Goal: Transaction & Acquisition: Purchase product/service

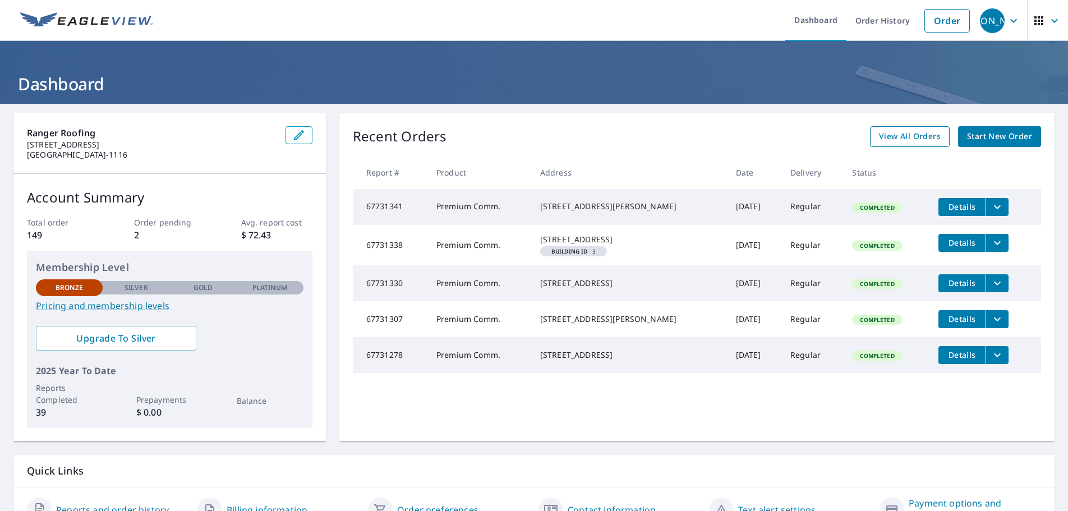
click at [912, 131] on span "View All Orders" at bounding box center [910, 137] width 62 height 14
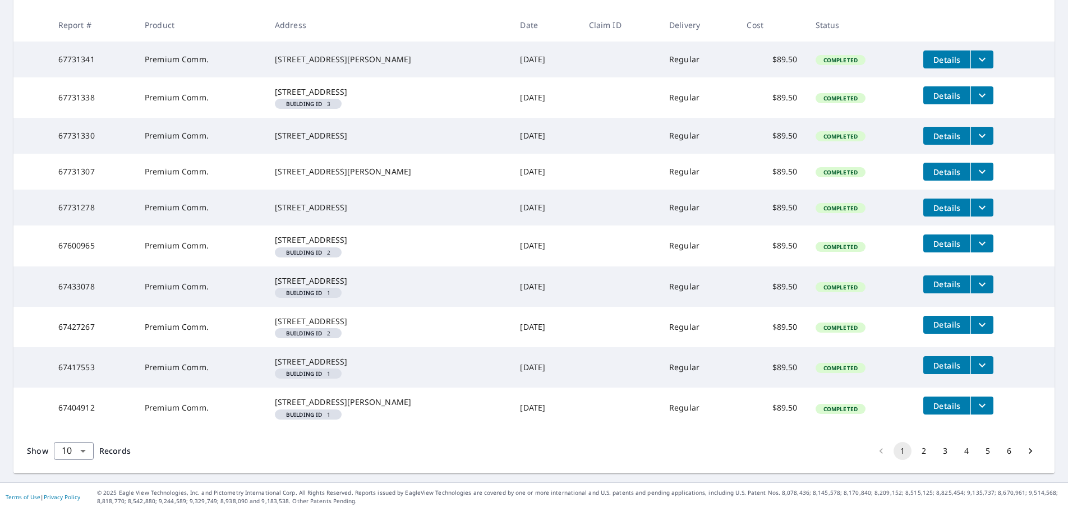
scroll to position [292, 0]
click at [917, 453] on button "2" at bounding box center [924, 451] width 18 height 18
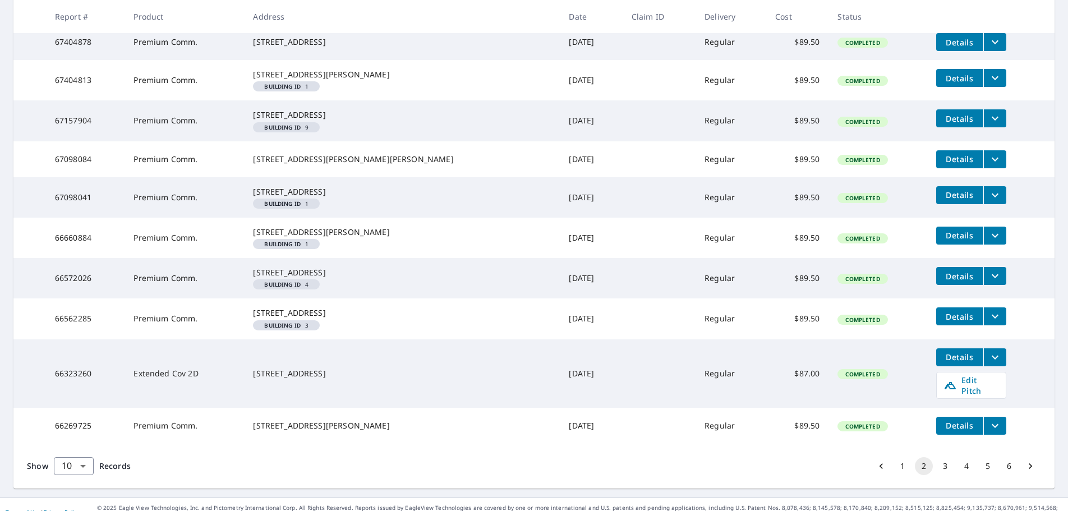
scroll to position [312, 0]
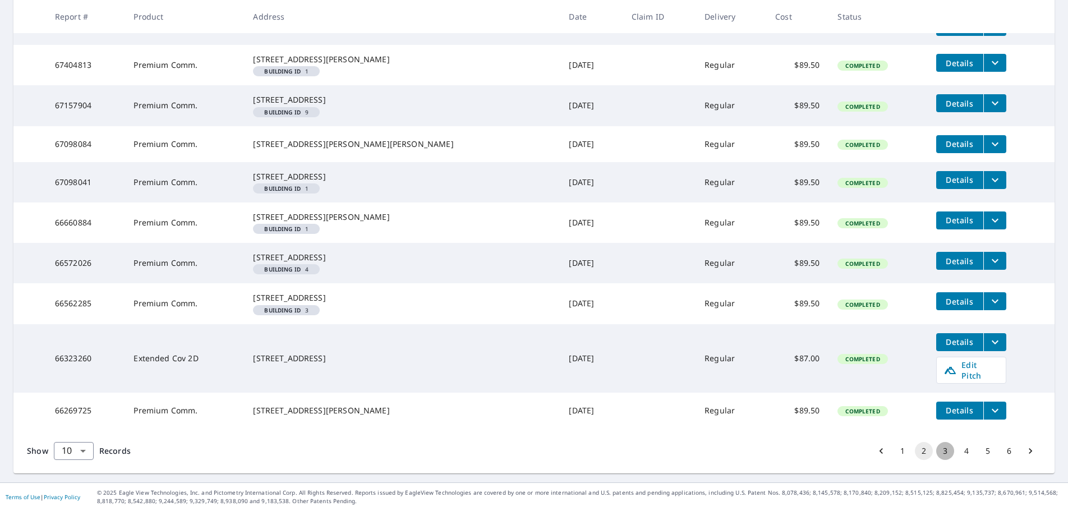
click at [938, 451] on button "3" at bounding box center [945, 451] width 18 height 18
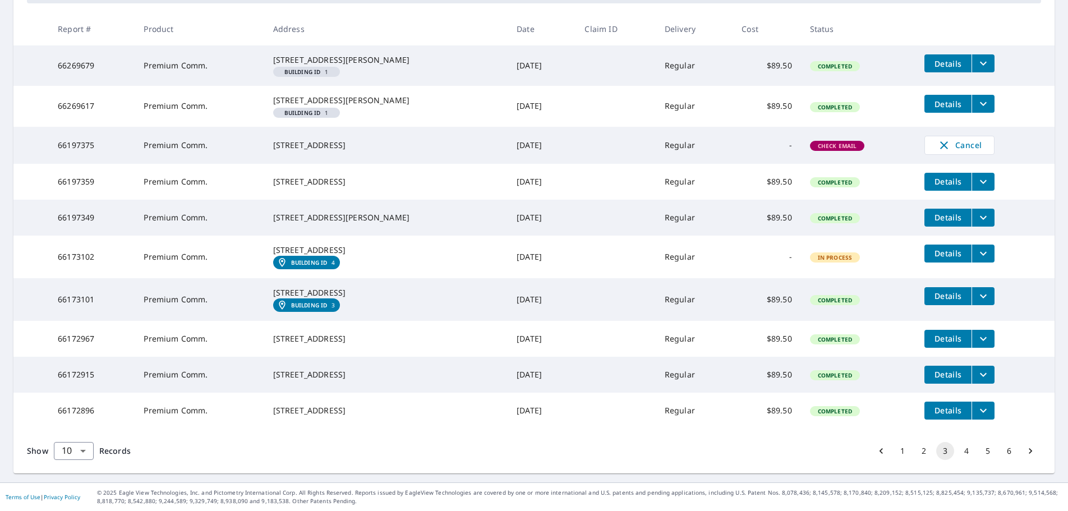
scroll to position [274, 0]
click at [958, 449] on button "4" at bounding box center [967, 451] width 18 height 18
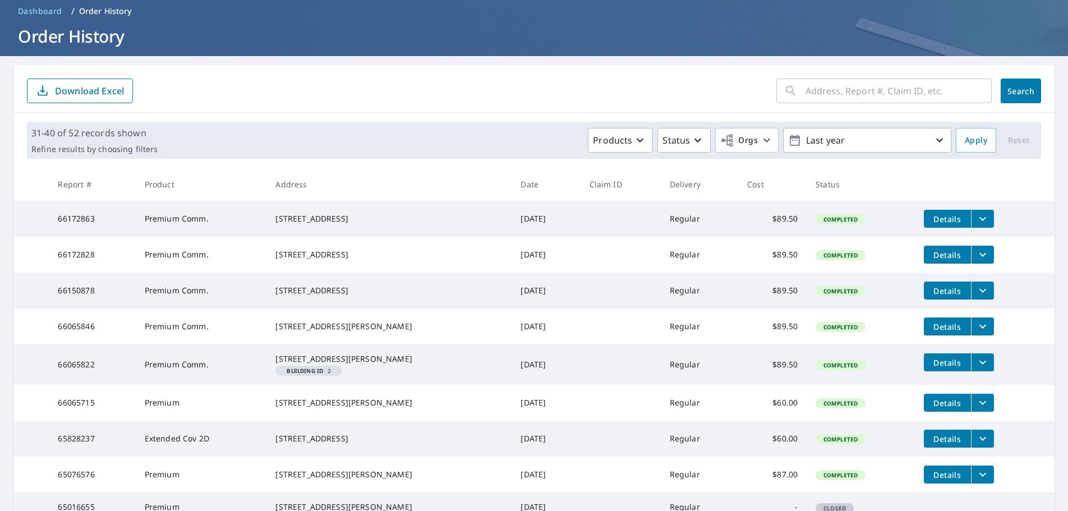
scroll to position [168, 0]
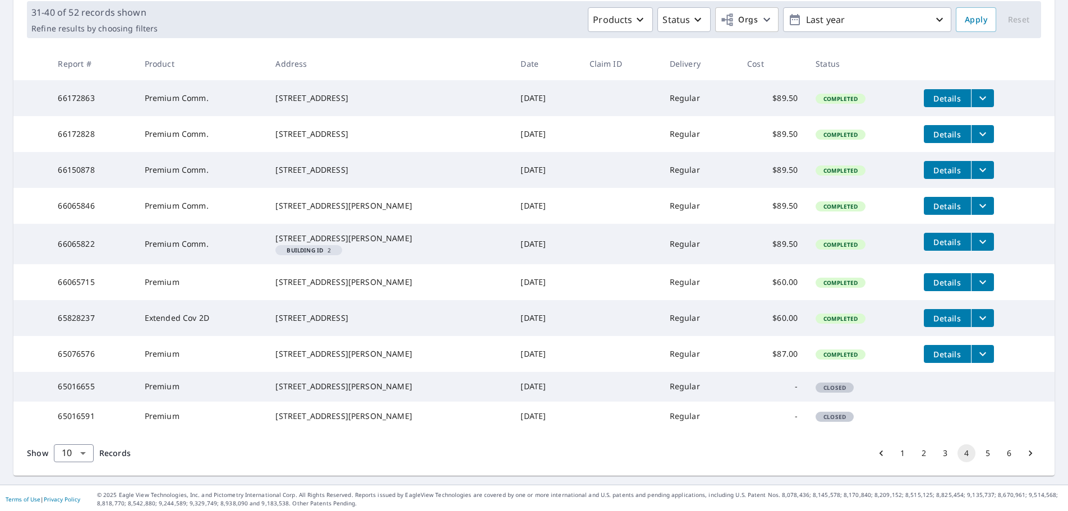
click at [388, 244] on div "[STREET_ADDRESS][PERSON_NAME]" at bounding box center [388, 238] width 227 height 11
click at [940, 247] on span "Details" at bounding box center [948, 242] width 34 height 11
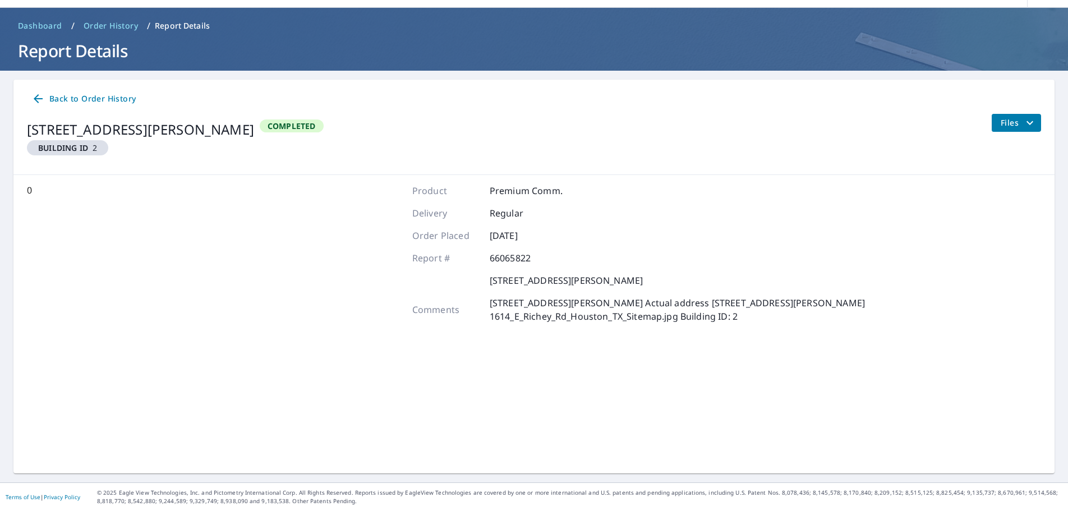
scroll to position [33, 0]
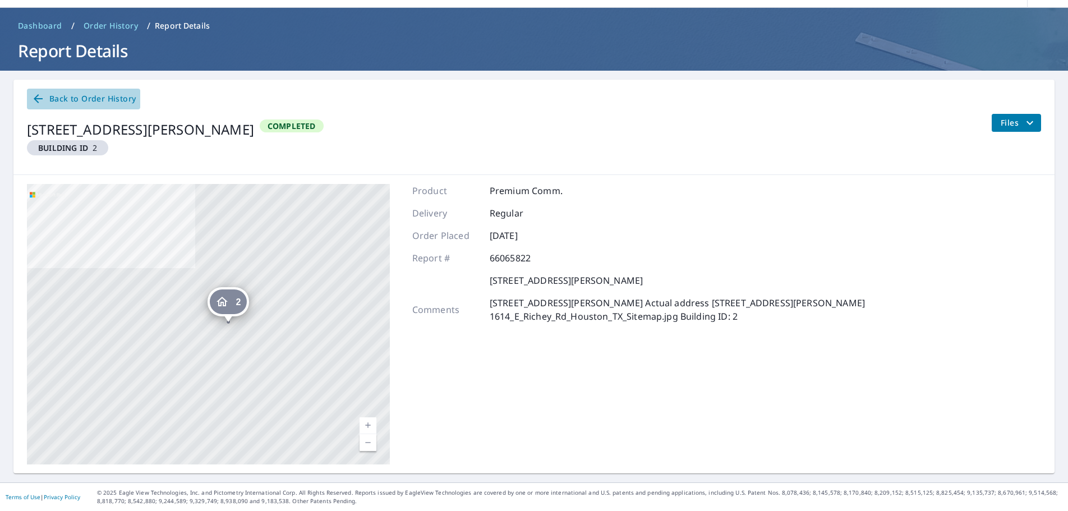
click at [39, 98] on icon at bounding box center [37, 98] width 13 height 13
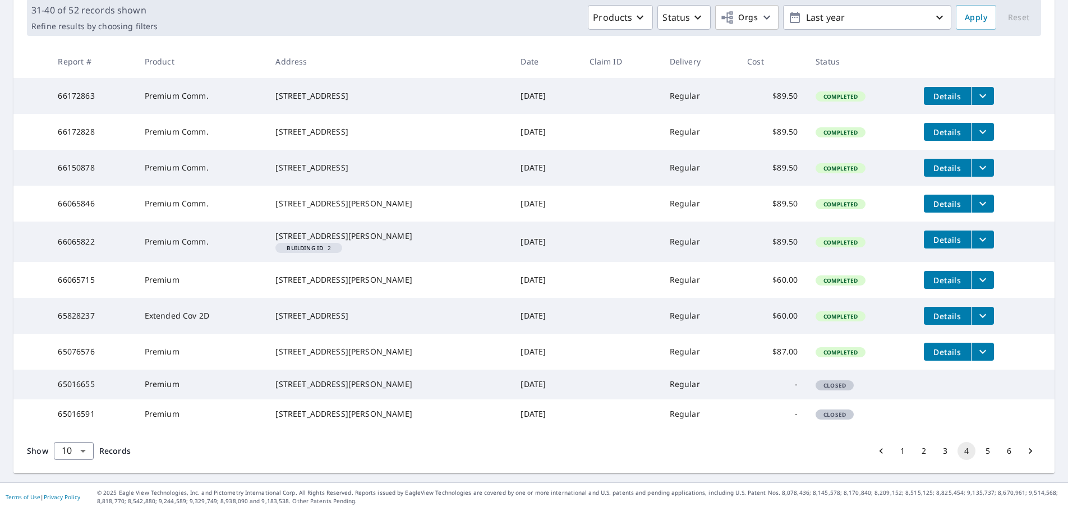
scroll to position [236, 0]
click at [981, 453] on button "5" at bounding box center [988, 451] width 18 height 18
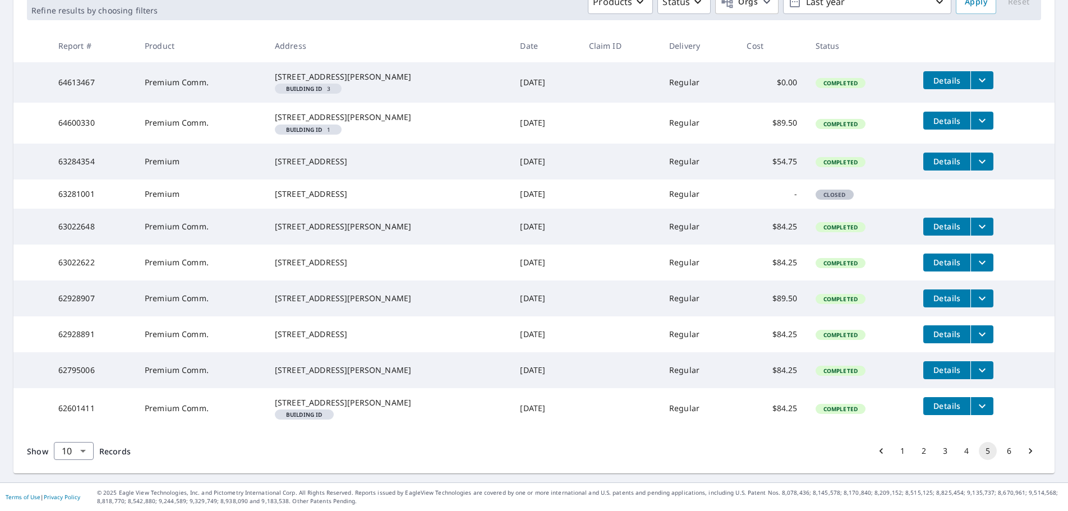
scroll to position [258, 0]
click at [1000, 450] on button "6" at bounding box center [1009, 451] width 18 height 18
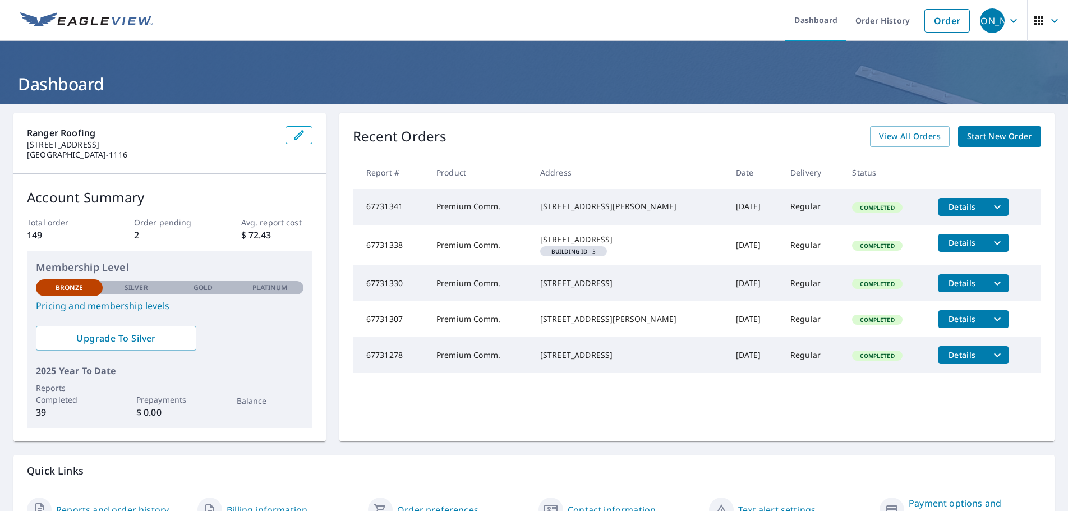
click at [980, 137] on span "Start New Order" at bounding box center [999, 137] width 65 height 14
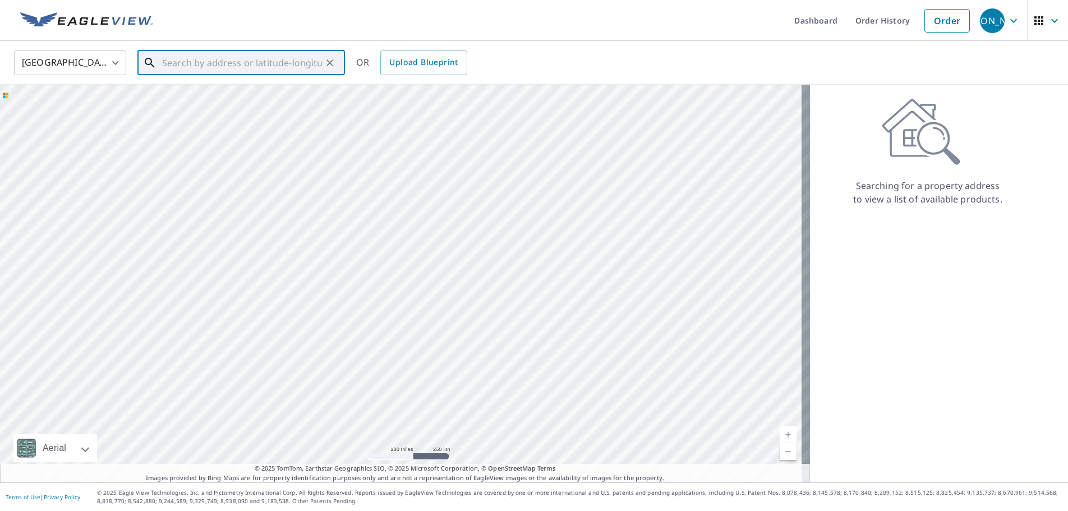
click at [166, 61] on input "text" at bounding box center [242, 62] width 160 height 31
click at [202, 99] on span "[STREET_ADDRESS][PERSON_NAME]" at bounding box center [248, 95] width 176 height 13
type input "[STREET_ADDRESS][PERSON_NAME]"
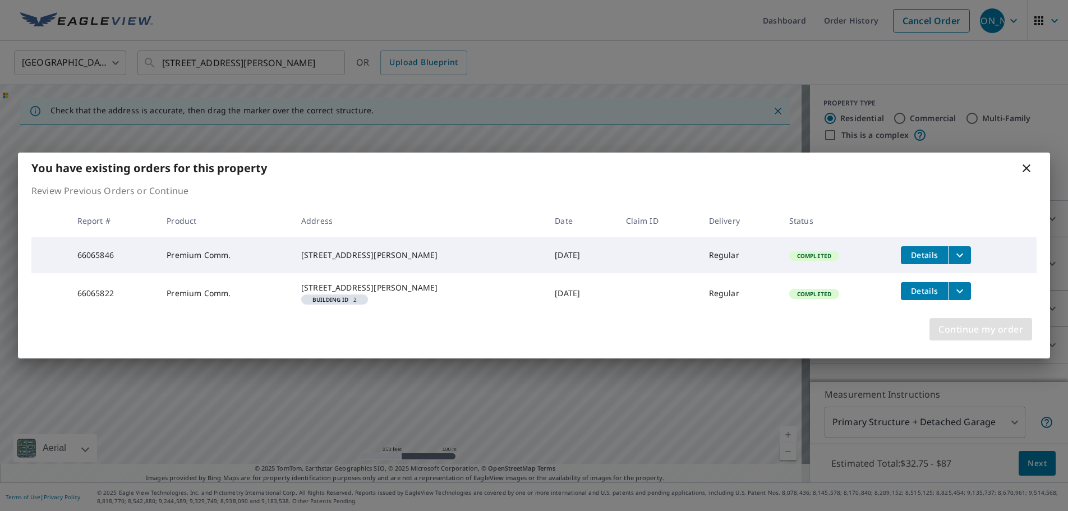
click at [996, 337] on span "Continue my order" at bounding box center [980, 329] width 85 height 16
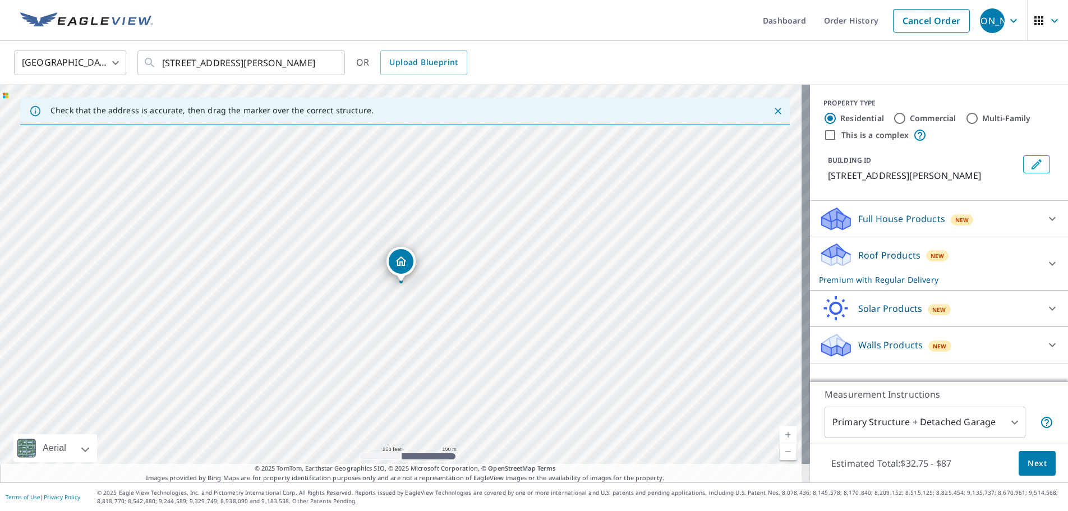
click at [893, 117] on input "Commercial" at bounding box center [899, 118] width 13 height 13
radio input "true"
type input "4"
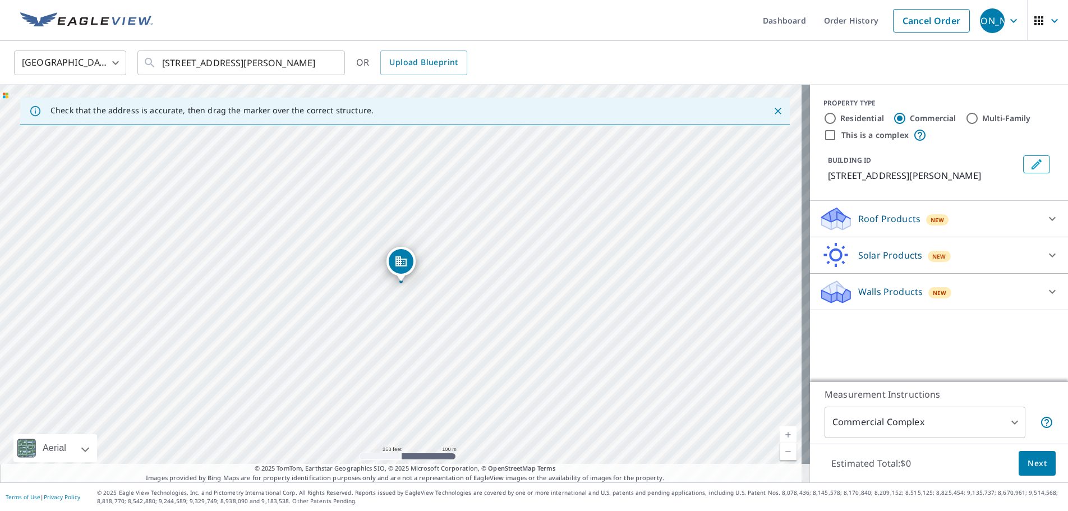
click at [1046, 218] on icon at bounding box center [1052, 218] width 13 height 13
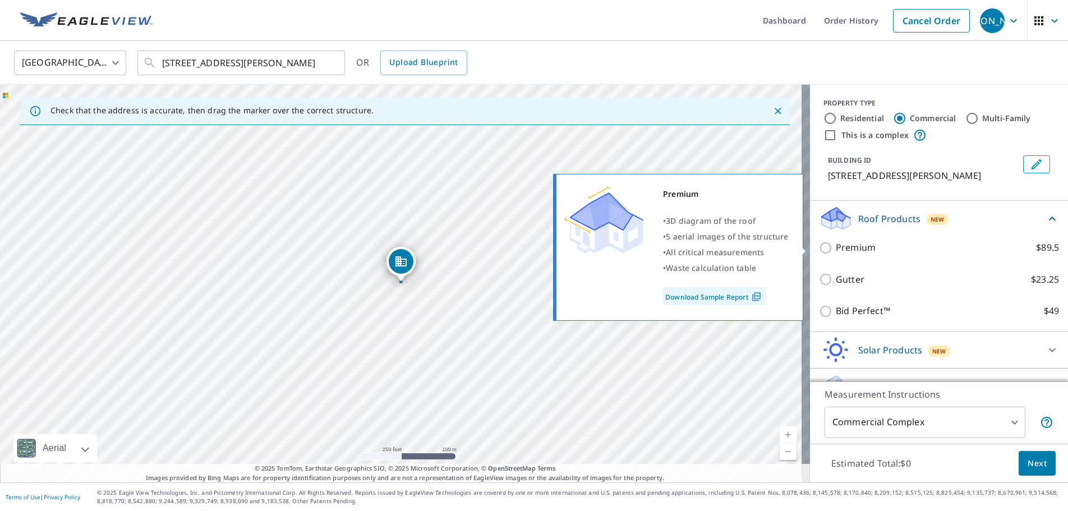
click at [819, 248] on input "Premium $89.5" at bounding box center [827, 247] width 17 height 13
checkbox input "true"
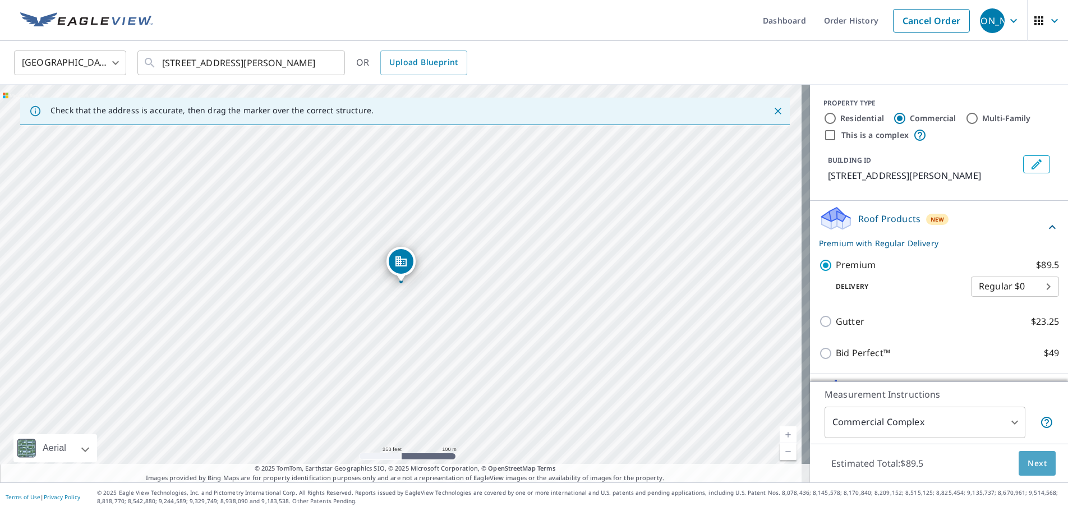
click at [1028, 463] on span "Next" at bounding box center [1037, 464] width 19 height 14
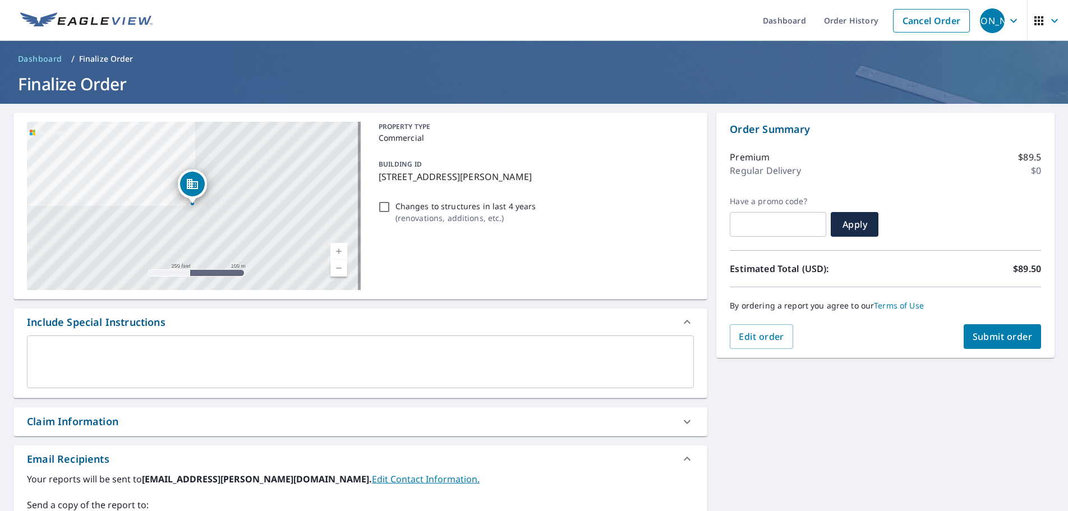
click at [1002, 335] on span "Submit order" at bounding box center [1003, 336] width 60 height 12
